Goal: Task Accomplishment & Management: Use online tool/utility

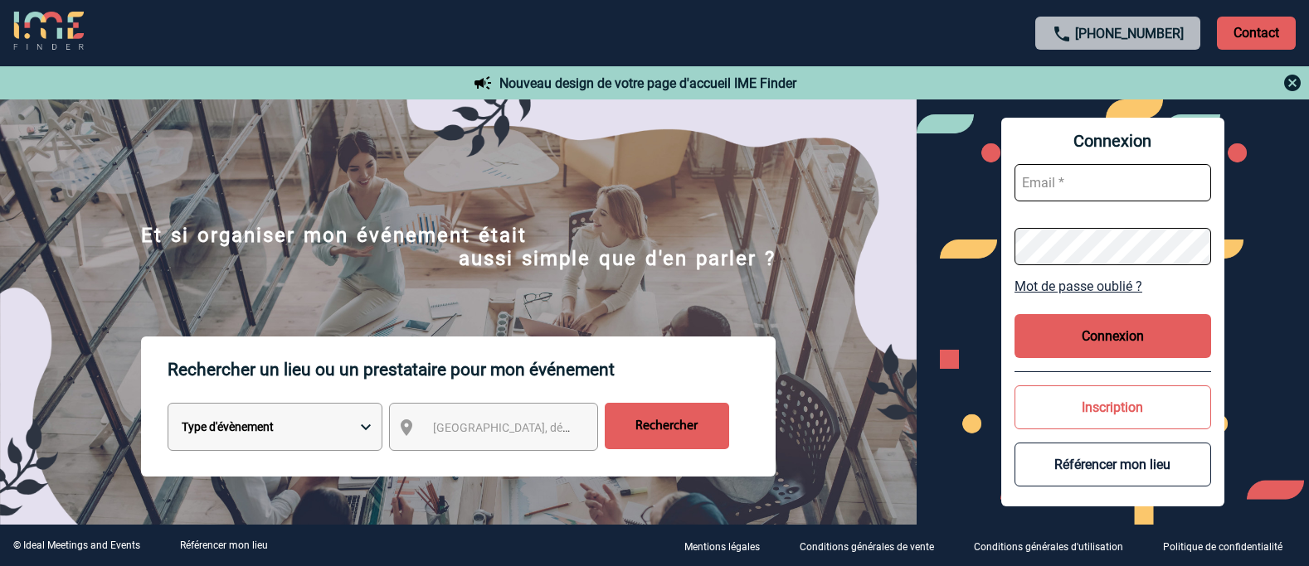
type input "[EMAIL_ADDRESS][DOMAIN_NAME]"
click at [1055, 342] on button "Connexion" at bounding box center [1112, 336] width 197 height 44
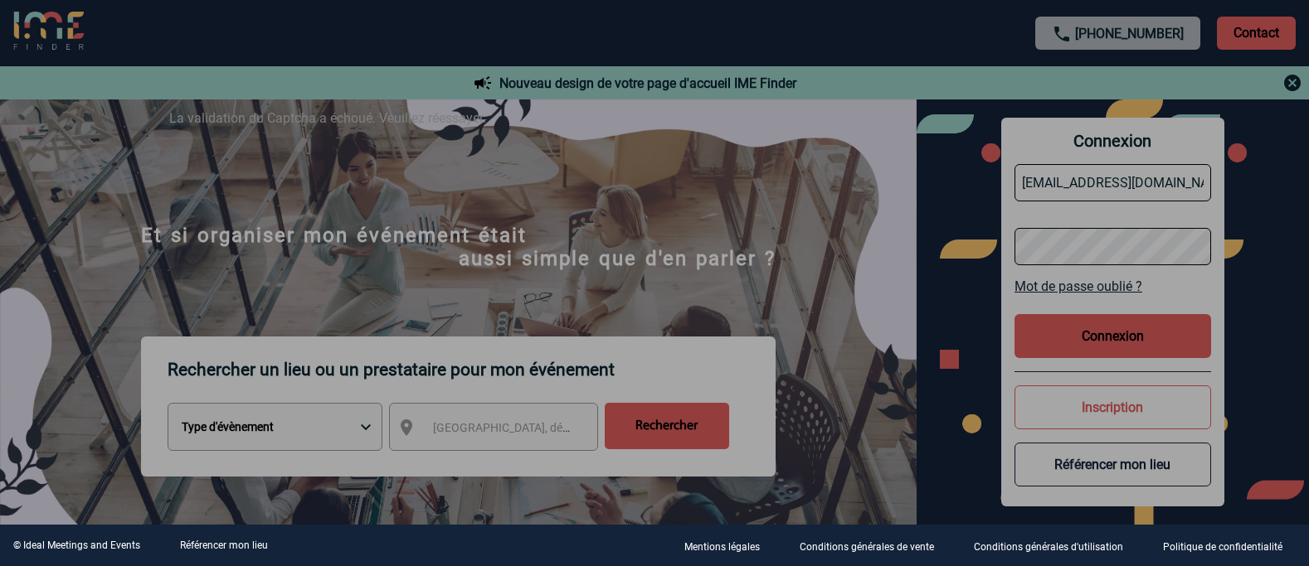
click at [1055, 343] on div at bounding box center [654, 283] width 1309 height 566
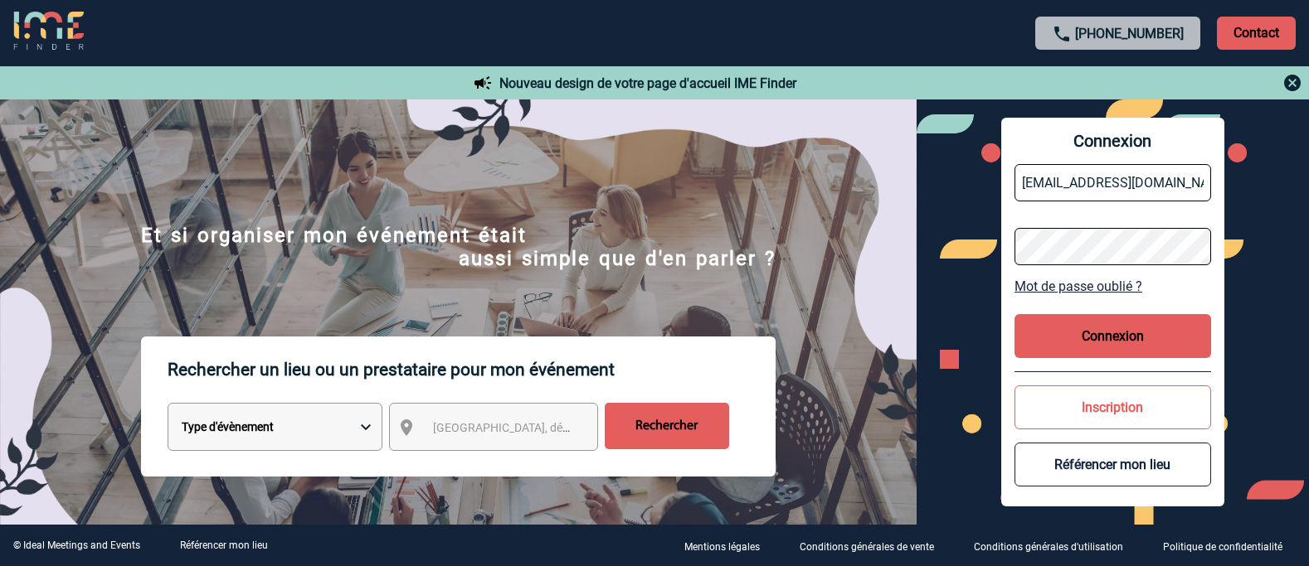
click at [1085, 332] on button "Connexion" at bounding box center [1112, 336] width 197 height 44
